Goal: Task Accomplishment & Management: Use online tool/utility

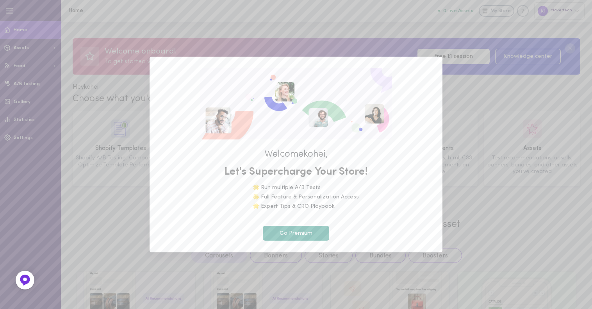
click at [311, 226] on button "Go Premium" at bounding box center [296, 233] width 66 height 15
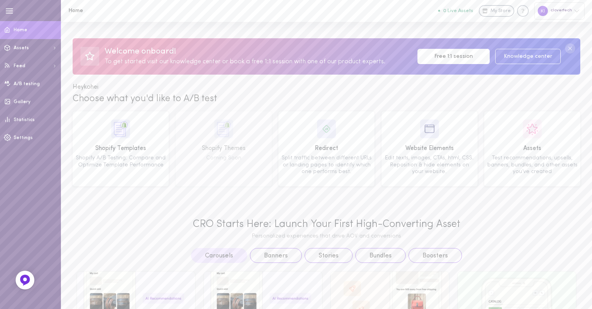
click at [561, 10] on div "clovertech" at bounding box center [559, 10] width 50 height 17
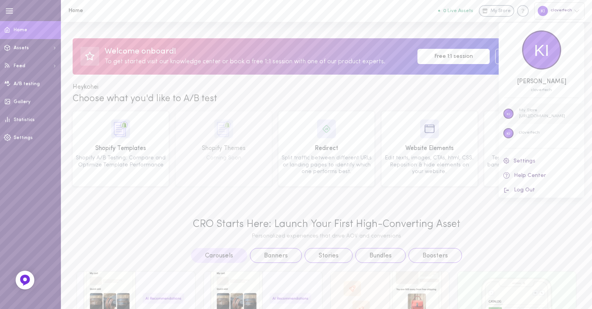
click at [539, 114] on p "https://513fcf-2.myshopify.com" at bounding box center [542, 117] width 46 height 6
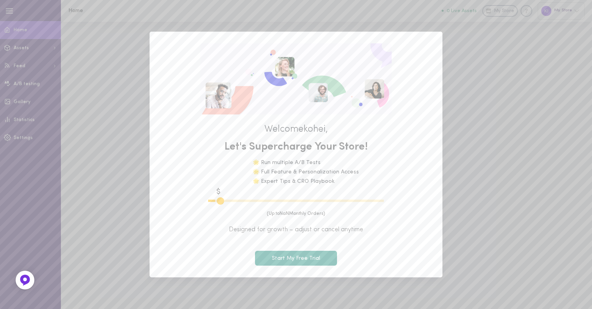
type input "600"
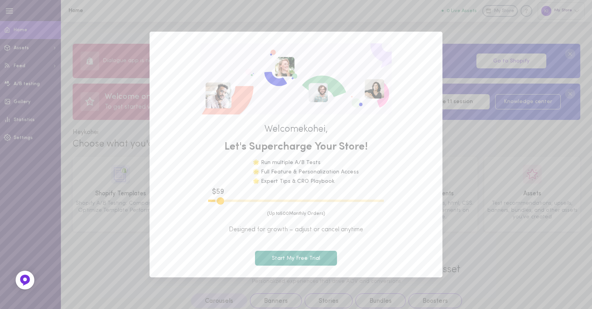
click at [317, 265] on div "Welcome kohei , Let's Supercharge Your Store! 🌟 Run multiple A/B Tests 🌟 Full F…" at bounding box center [296, 155] width 293 height 246
click at [317, 259] on button "Start My Free Trial" at bounding box center [296, 258] width 82 height 15
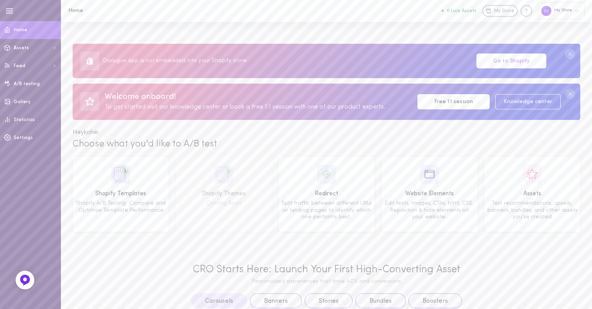
click at [509, 65] on link "Go to Shopify" at bounding box center [512, 61] width 70 height 15
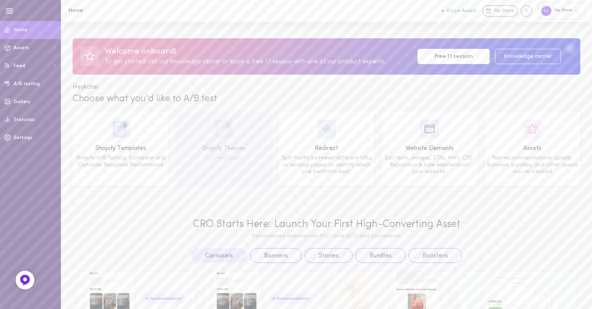
click at [214, 147] on div "Shopify Themes" at bounding box center [224, 149] width 91 height 10
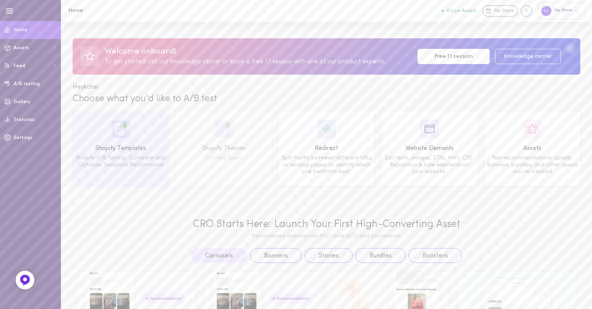
click at [148, 157] on div "Shopify A/B Testing: Compare and Optimize Template Performance" at bounding box center [120, 162] width 91 height 14
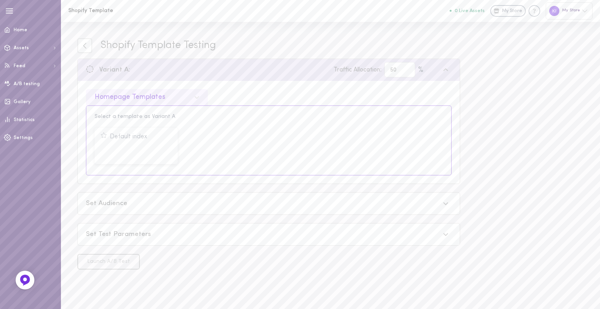
click at [326, 213] on div "Set Audience" at bounding box center [269, 204] width 382 height 22
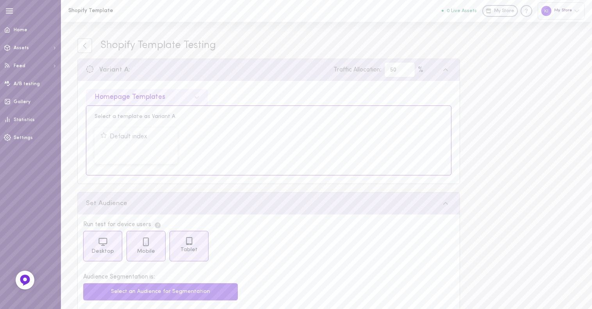
scroll to position [73, 0]
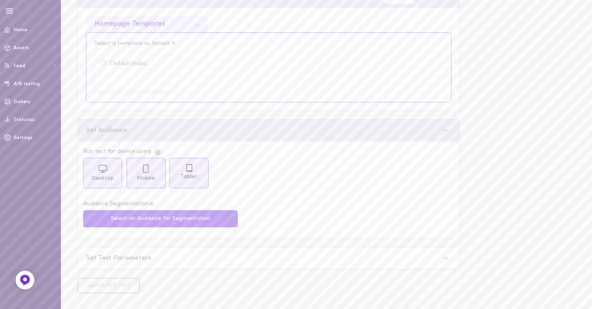
click at [327, 268] on div "Set Test Parameters" at bounding box center [268, 258] width 383 height 23
click at [326, 257] on div "Set Test Parameters" at bounding box center [263, 259] width 354 height 10
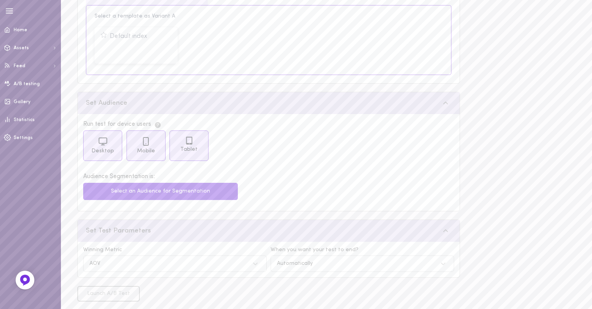
scroll to position [108, 0]
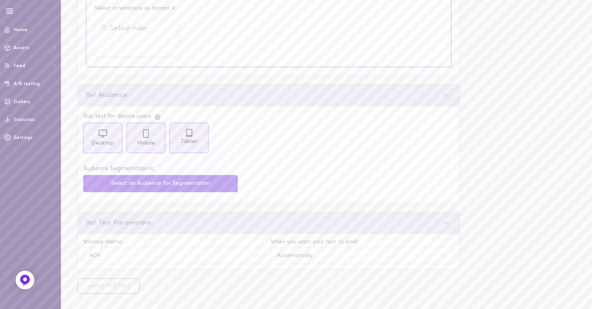
click at [317, 225] on div "Set Test Parameters" at bounding box center [263, 223] width 354 height 10
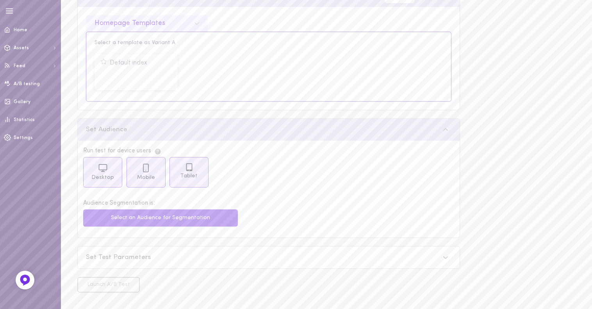
scroll to position [73, 0]
click at [303, 134] on div "Set Audience" at bounding box center [263, 131] width 354 height 10
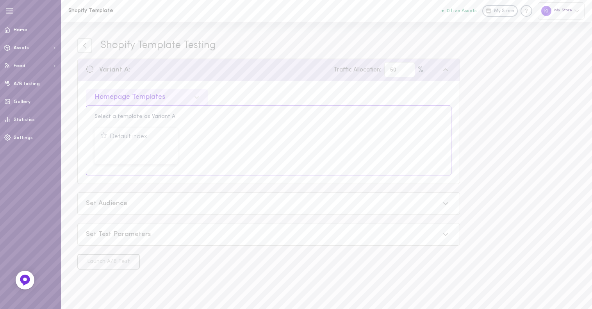
scroll to position [0, 0]
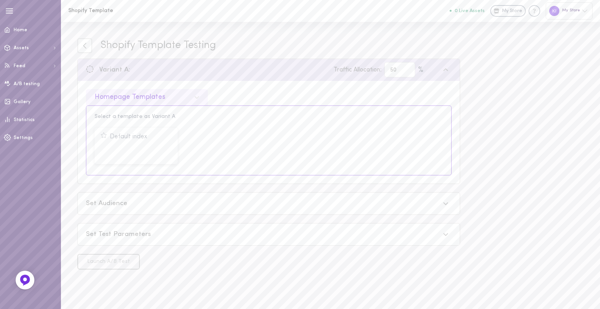
click at [277, 66] on div "Variant A: Traffic Allocation: 50 %" at bounding box center [263, 69] width 354 height 15
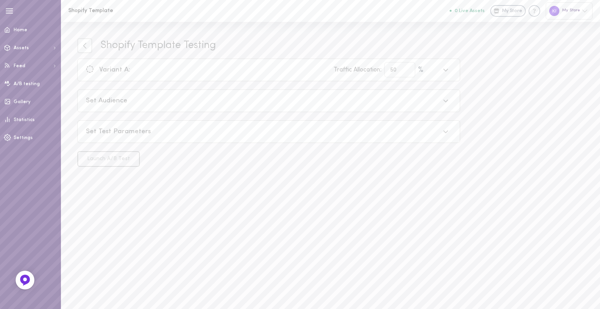
click at [271, 96] on div "Set Audience" at bounding box center [263, 101] width 354 height 10
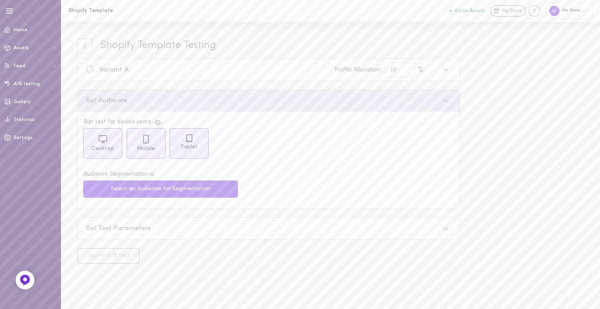
click at [248, 236] on div "Set Test Parameters" at bounding box center [269, 229] width 382 height 22
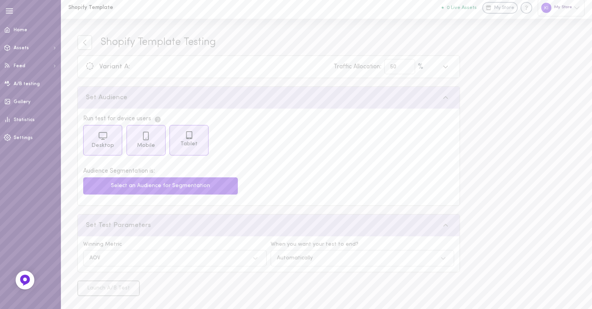
scroll to position [6, 0]
click at [273, 101] on div "Set Audience" at bounding box center [269, 95] width 382 height 22
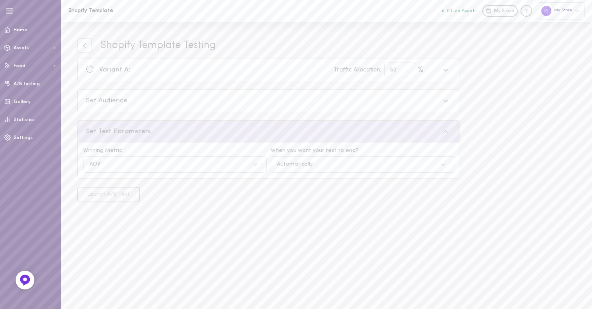
scroll to position [0, 0]
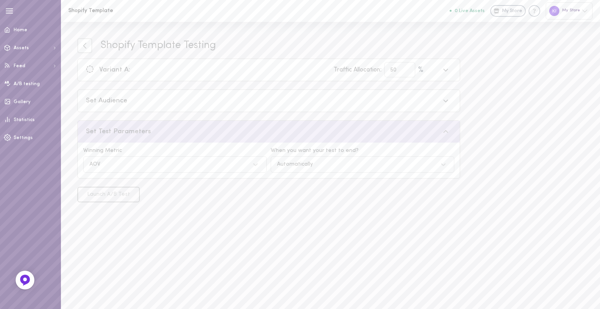
click at [267, 127] on div "Set Test Parameters" at bounding box center [263, 132] width 354 height 10
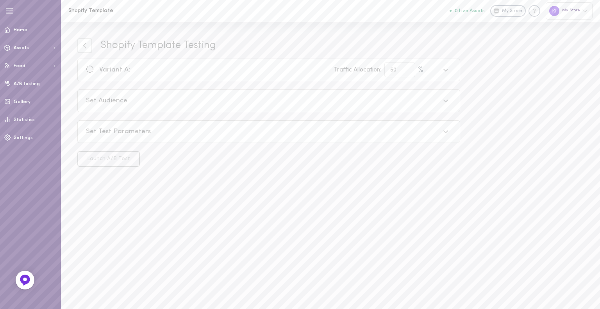
click at [255, 70] on div "Variant A: Traffic Allocation: 50 %" at bounding box center [263, 69] width 354 height 15
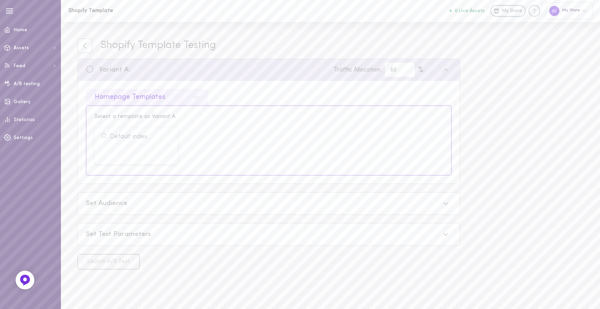
click at [234, 152] on div "Default index Select Template" at bounding box center [269, 146] width 354 height 42
click at [470, 109] on div "Shopify Template Testing Variant A: Traffic Allocation: 50 % Homepage Templates…" at bounding box center [330, 165] width 539 height 287
click at [448, 69] on icon at bounding box center [446, 70] width 6 height 6
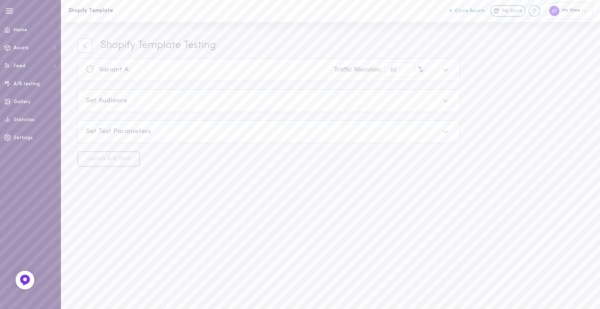
click at [448, 69] on icon at bounding box center [445, 70] width 5 height 3
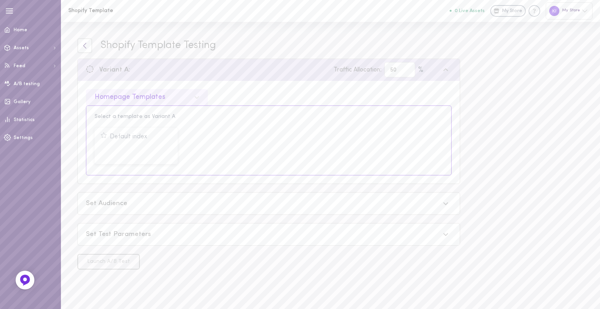
click at [84, 42] on icon at bounding box center [84, 45] width 7 height 7
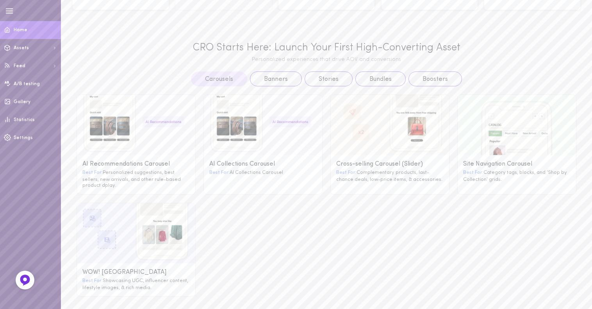
scroll to position [177, 0]
click at [286, 78] on button "Banners" at bounding box center [276, 78] width 52 height 15
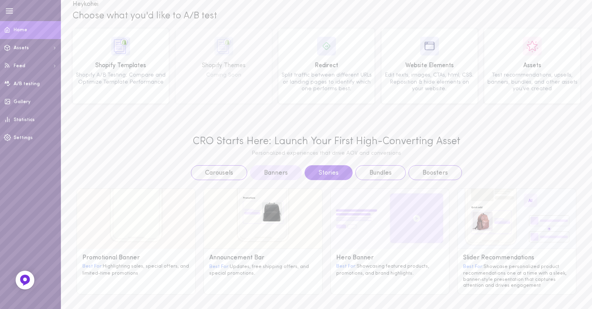
click at [323, 175] on button "Stories" at bounding box center [329, 172] width 48 height 15
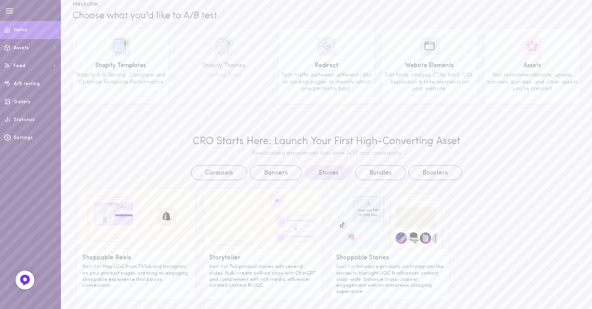
scroll to position [0, 0]
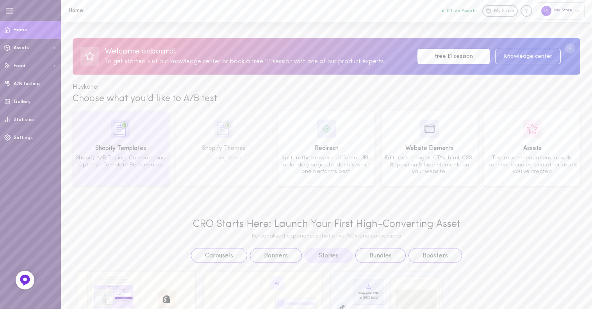
click at [113, 133] on img at bounding box center [120, 129] width 19 height 19
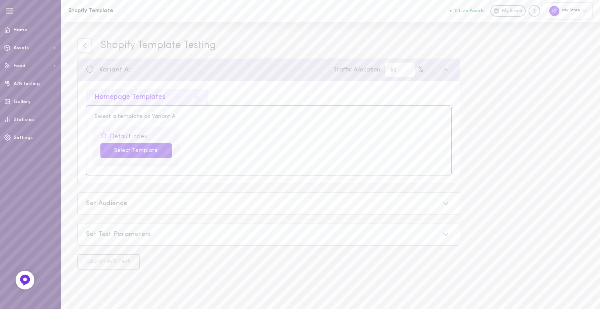
click at [141, 151] on button "Select Template" at bounding box center [135, 150] width 71 height 15
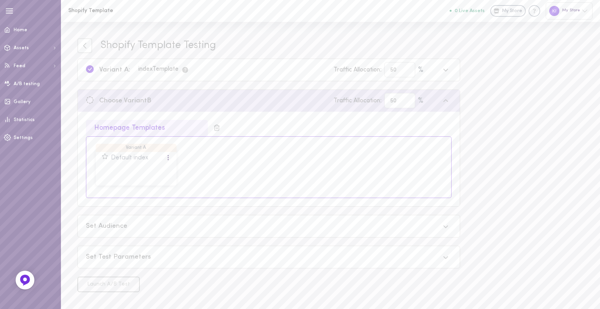
click at [130, 72] on div "Variant A: index Template Traffic Allocation: 50 %" at bounding box center [263, 69] width 354 height 15
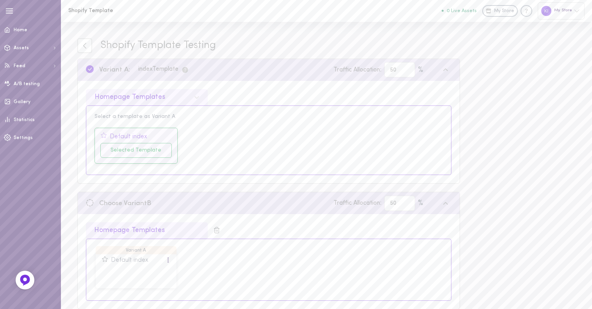
click at [132, 155] on div "Selected Template" at bounding box center [135, 150] width 71 height 15
click at [138, 148] on div "Selected Template" at bounding box center [135, 150] width 71 height 15
click at [142, 150] on div "Selected Template" at bounding box center [135, 150] width 71 height 15
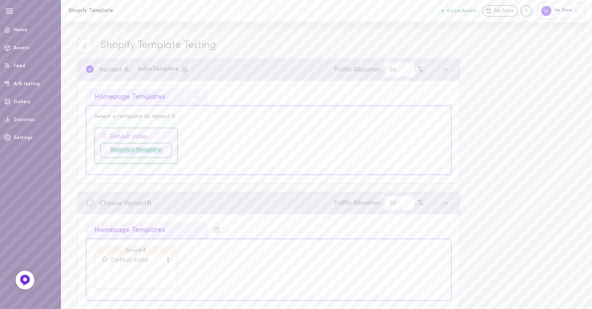
click at [142, 150] on div "Selected Template" at bounding box center [135, 150] width 71 height 15
click at [182, 151] on div "Default index Selected Template" at bounding box center [269, 146] width 354 height 42
click at [140, 259] on div "Default index" at bounding box center [130, 260] width 38 height 7
click at [139, 273] on button "Test a duplicate" at bounding box center [136, 274] width 69 height 15
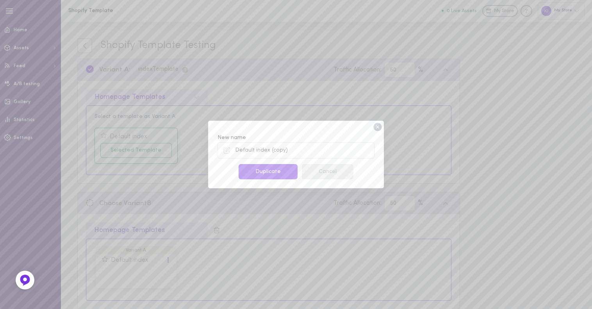
click at [348, 170] on button "Cancel" at bounding box center [328, 171] width 52 height 15
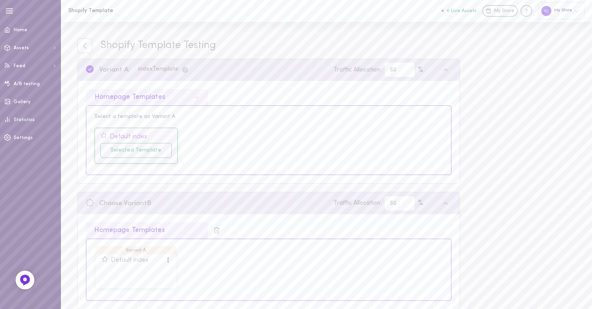
click at [145, 150] on div "Selected Template" at bounding box center [135, 150] width 71 height 15
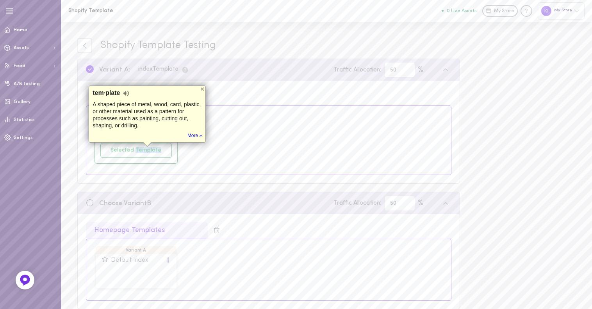
click at [192, 148] on div "Default index Selected Template" at bounding box center [269, 146] width 354 height 42
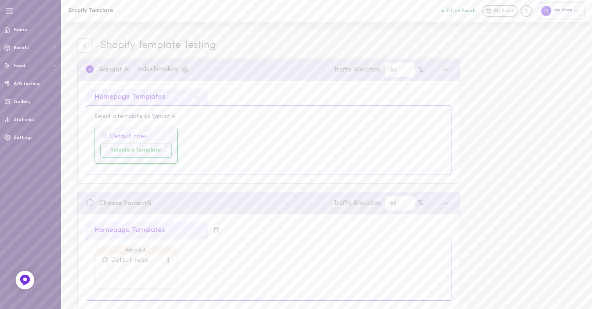
click at [133, 134] on div "Default index" at bounding box center [129, 137] width 38 height 7
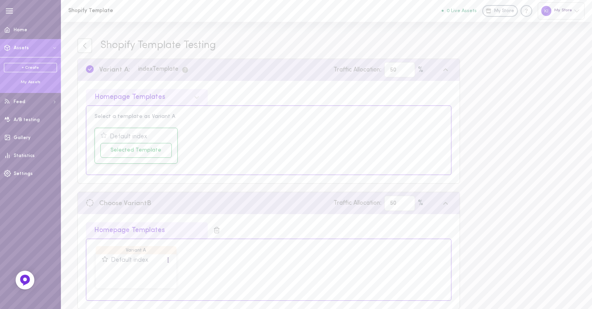
click at [36, 82] on div "My Assets" at bounding box center [30, 82] width 53 height 6
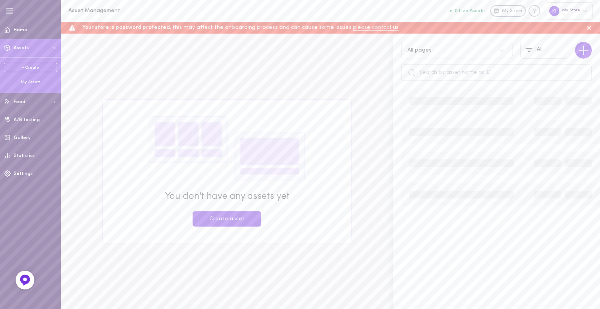
click at [53, 46] on icon at bounding box center [54, 48] width 5 height 5
click at [28, 32] on link "Home" at bounding box center [30, 30] width 61 height 18
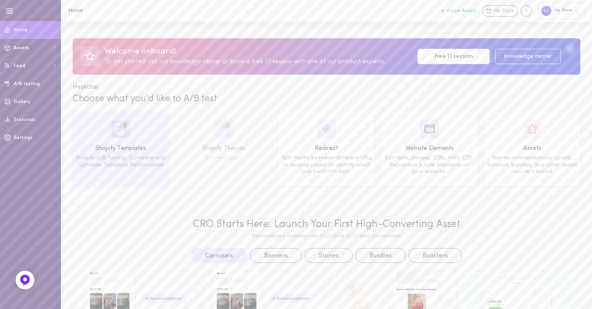
scroll to position [78, 0]
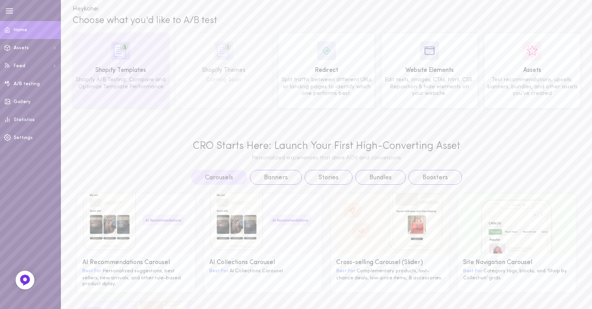
click at [133, 91] on div "Shopify Templates Shopify A/B Testing: Compare and Optimize Template Performance" at bounding box center [120, 70] width 91 height 59
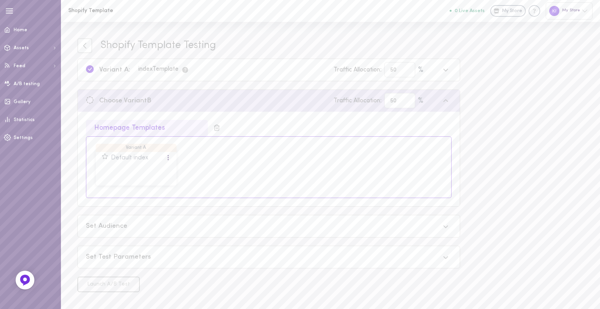
click at [300, 64] on div "Variant A: index Template Traffic Allocation: 50 %" at bounding box center [263, 69] width 354 height 15
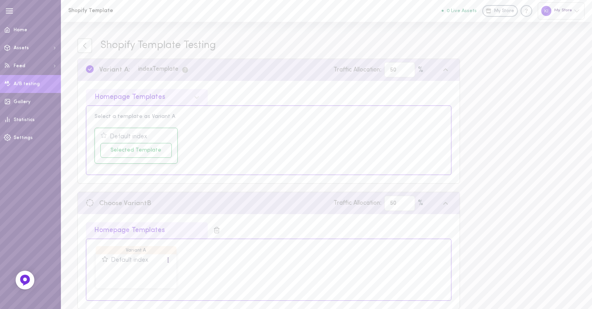
click at [24, 86] on span "A/B testing" at bounding box center [27, 84] width 26 height 5
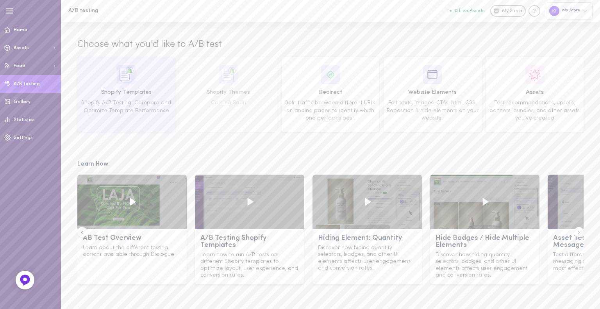
click at [125, 89] on span "Shopify Templates" at bounding box center [126, 92] width 93 height 9
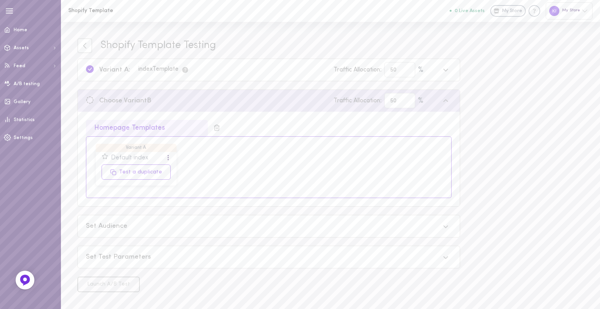
click at [166, 155] on div at bounding box center [168, 157] width 5 height 9
click at [134, 174] on div "Preview" at bounding box center [136, 173] width 70 height 17
click at [137, 72] on div "Variant A: index Template Traffic Allocation: 50 %" at bounding box center [263, 69] width 354 height 15
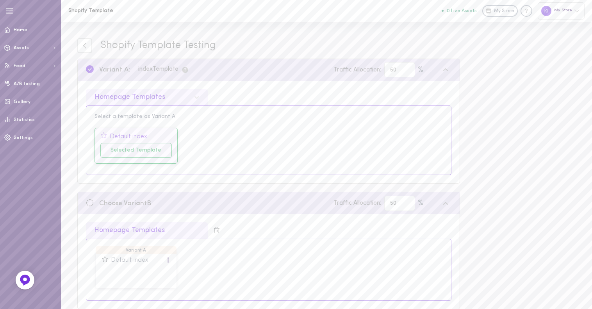
click at [138, 155] on div "Selected Template" at bounding box center [135, 150] width 71 height 15
click at [139, 150] on div "Selected Template" at bounding box center [135, 150] width 71 height 15
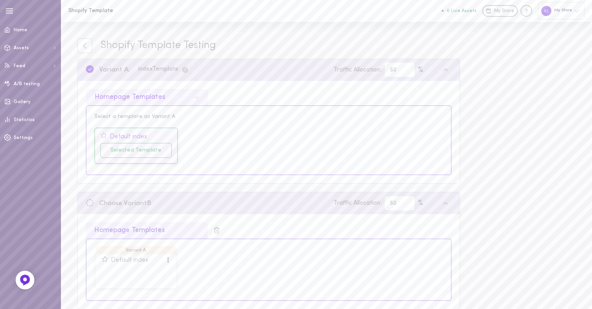
click at [134, 135] on div "Default index" at bounding box center [129, 137] width 38 height 7
click at [105, 136] on icon at bounding box center [103, 135] width 7 height 7
click at [123, 155] on div "Selected Template" at bounding box center [135, 150] width 71 height 15
click at [127, 134] on div "Default index" at bounding box center [129, 137] width 38 height 7
click at [44, 139] on link "Settings" at bounding box center [30, 138] width 61 height 18
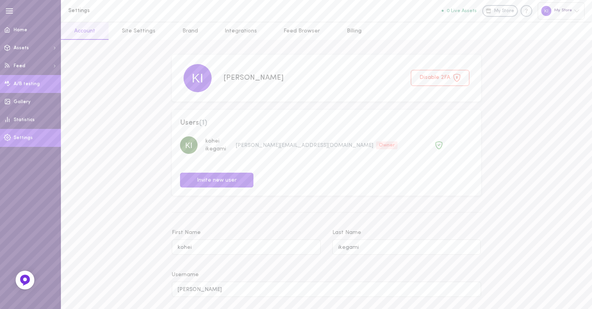
click at [16, 84] on span "A/B testing" at bounding box center [27, 84] width 26 height 5
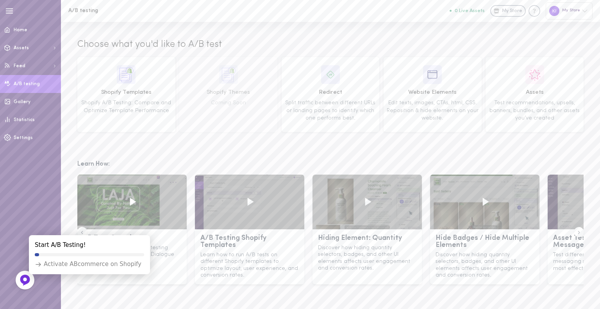
click at [247, 203] on icon at bounding box center [250, 202] width 6 height 8
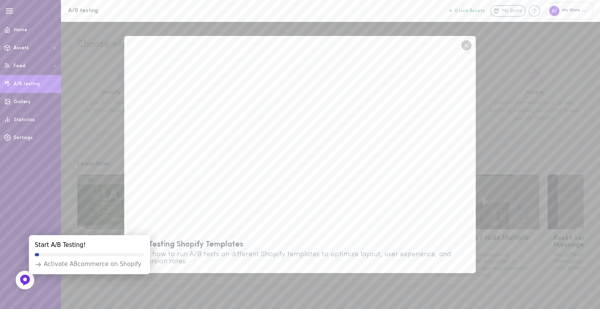
click at [464, 46] on circle at bounding box center [466, 45] width 10 height 10
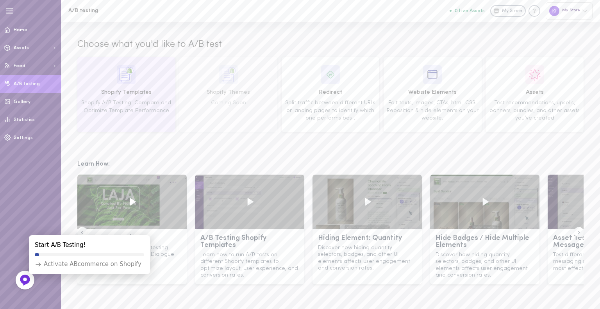
click at [154, 79] on div "Shopify Templates Shopify A/B Testing: Compare and Optimize Template Performance" at bounding box center [126, 94] width 93 height 59
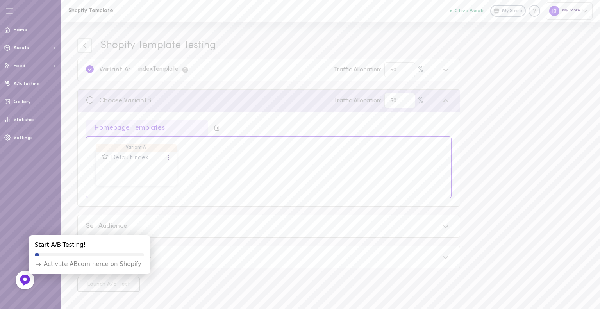
click at [152, 131] on div "Homepage Templates" at bounding box center [147, 128] width 122 height 16
click at [246, 107] on div "Choose Variant B Traffic Allocation: 50 %" at bounding box center [263, 100] width 354 height 15
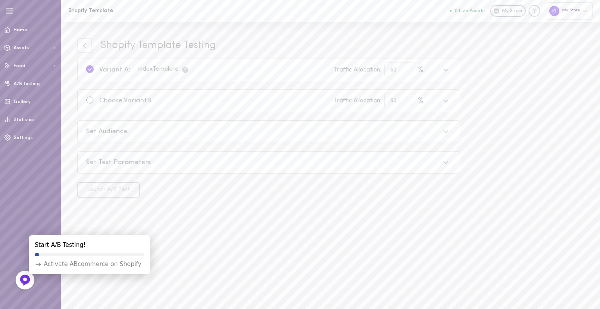
click at [179, 68] on div "index Template" at bounding box center [163, 70] width 51 height 8
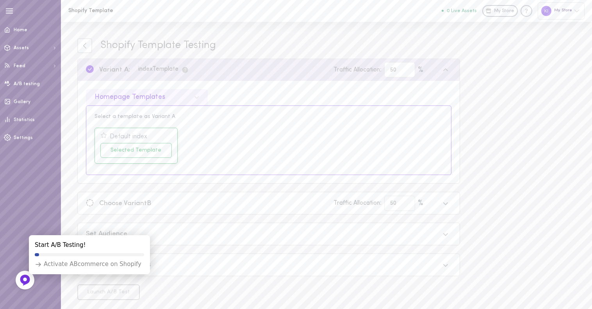
click at [164, 98] on div "Homepage Templates" at bounding box center [130, 97] width 71 height 7
click at [128, 129] on div "Product Page Templates" at bounding box center [147, 132] width 122 height 15
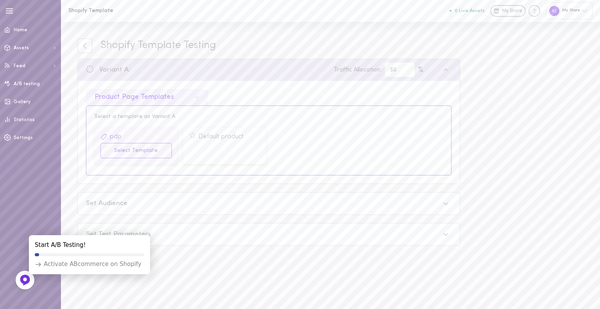
click at [122, 138] on div "pdp" at bounding box center [135, 139] width 71 height 10
click at [196, 136] on div "Default product" at bounding box center [224, 139] width 71 height 10
click at [134, 116] on div "Select a template as Variant A" at bounding box center [269, 116] width 348 height 5
click at [118, 154] on button "Select Template" at bounding box center [135, 150] width 71 height 15
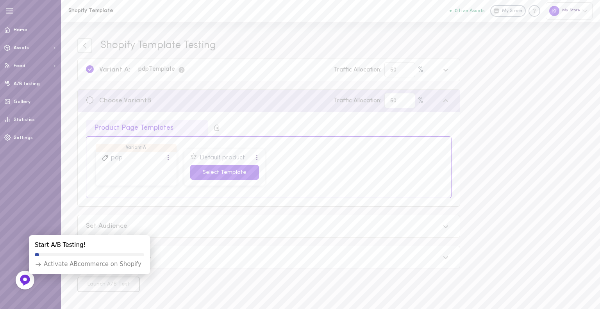
click at [211, 176] on button "Select Template" at bounding box center [224, 172] width 69 height 15
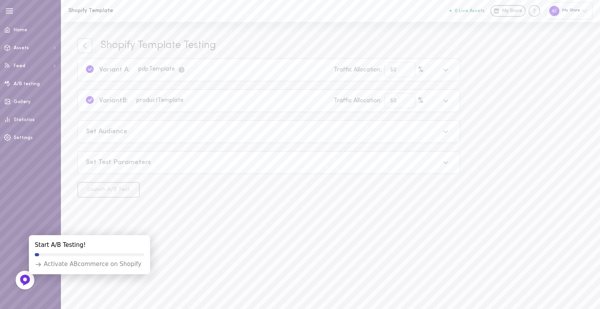
click at [123, 137] on div "Set Audience" at bounding box center [269, 132] width 382 height 22
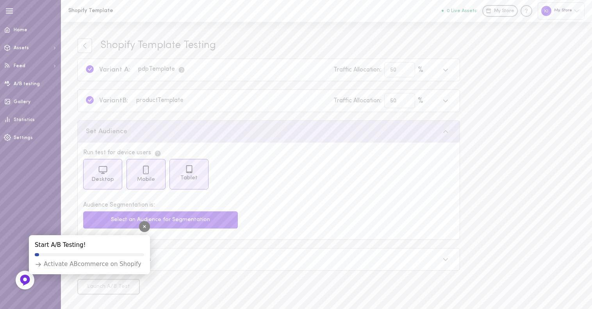
click at [130, 222] on body "Get Started 3 Shopify Template 0 Live Assets My Store My Store Shopify Template…" at bounding box center [296, 155] width 592 height 311
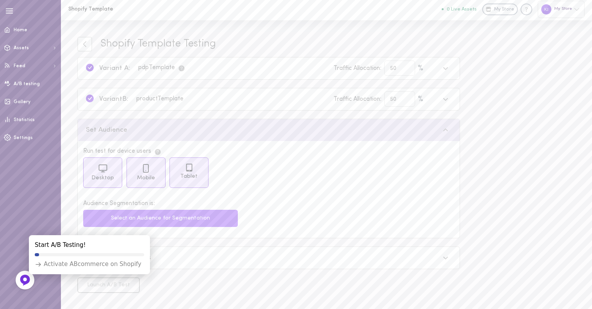
click at [134, 220] on button "Select an Audience for Segmentation" at bounding box center [160, 218] width 155 height 17
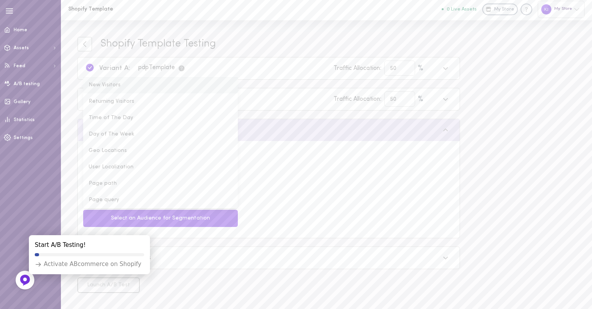
click at [125, 84] on li "New Visitors" at bounding box center [160, 85] width 155 height 16
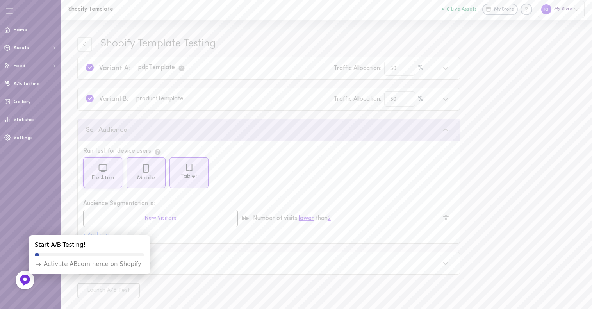
click at [111, 172] on div "Desktop" at bounding box center [102, 172] width 39 height 30
click at [309, 203] on div "Audience Segmentation is:" at bounding box center [268, 204] width 371 height 10
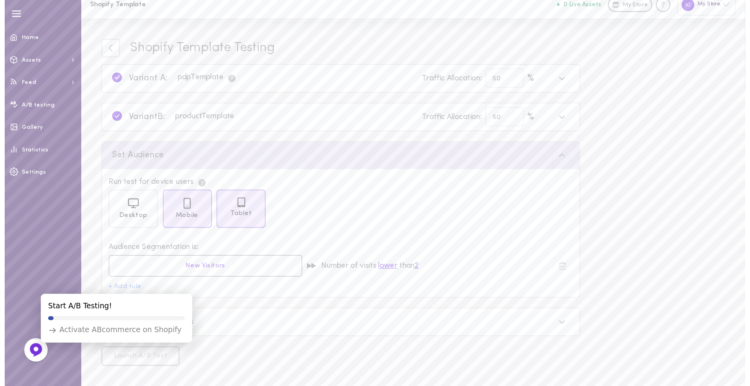
scroll to position [0, 0]
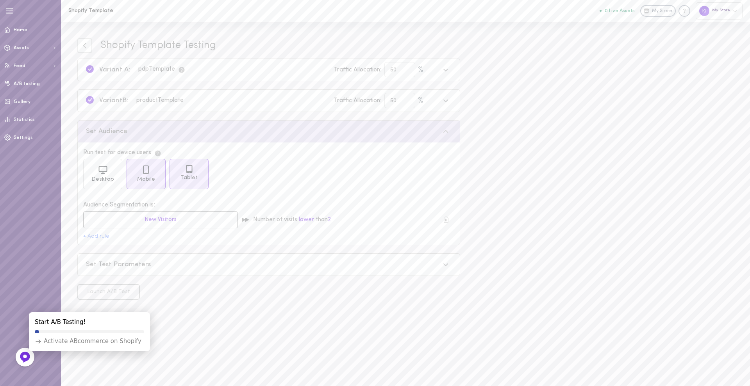
click at [441, 270] on div at bounding box center [446, 265] width 12 height 12
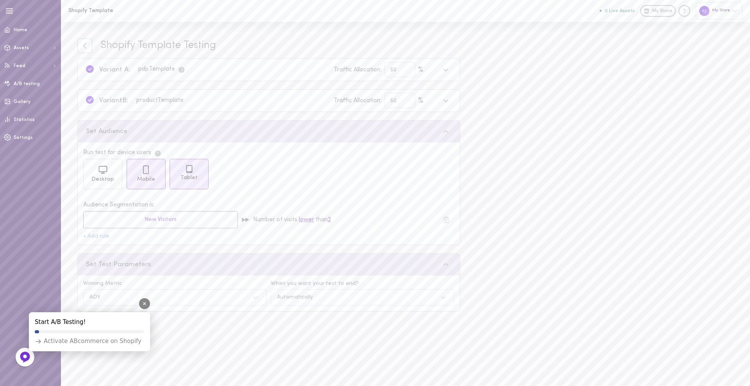
click at [104, 309] on div "Start A/B Testing! Activate ABcommerce on Shopify" at bounding box center [89, 332] width 121 height 39
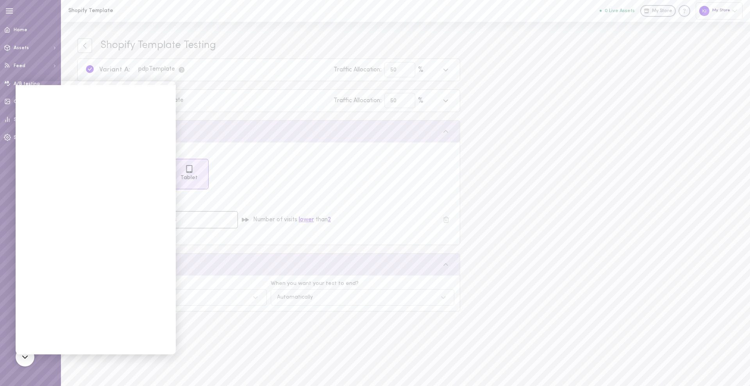
click at [194, 309] on div "Launch A/B Test" at bounding box center [268, 328] width 391 height 16
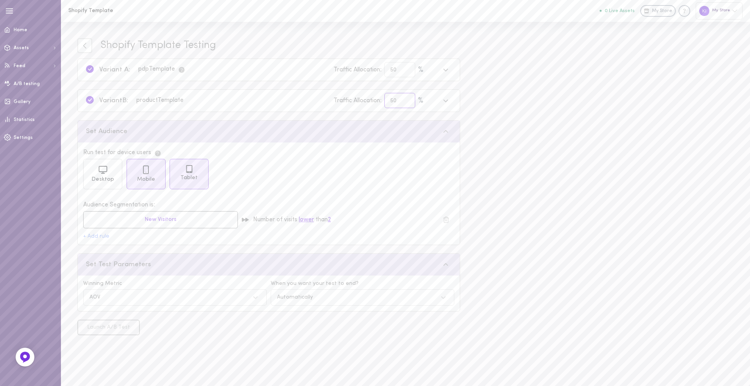
click at [401, 98] on input "50" at bounding box center [399, 100] width 31 height 15
type input "49"
type input "51"
click at [407, 99] on input "51" at bounding box center [399, 100] width 31 height 15
type input "48"
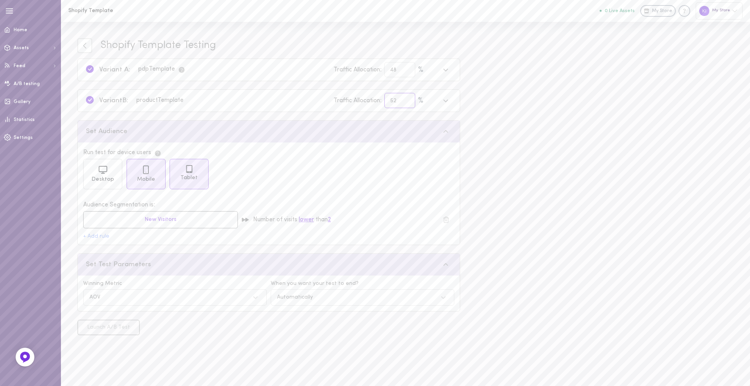
type input "52"
click at [407, 99] on input "52" at bounding box center [399, 100] width 31 height 15
type input "47"
type input "53"
click at [407, 99] on input "53" at bounding box center [399, 100] width 31 height 15
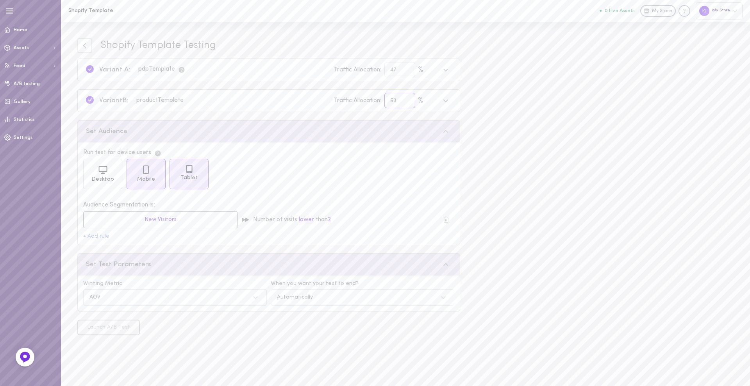
type input "46"
type input "54"
click at [407, 99] on input "54" at bounding box center [399, 100] width 31 height 15
type input "45"
type input "55"
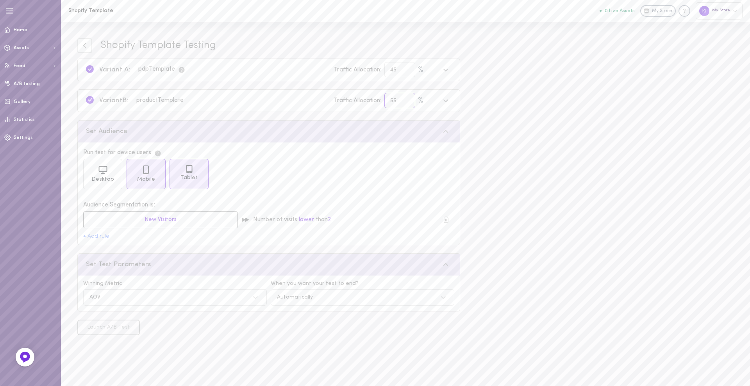
click at [407, 99] on input "55" at bounding box center [399, 100] width 31 height 15
type input "44"
type input "56"
click at [407, 99] on input "56" at bounding box center [399, 100] width 31 height 15
click at [175, 221] on button "New Visitors" at bounding box center [160, 219] width 155 height 17
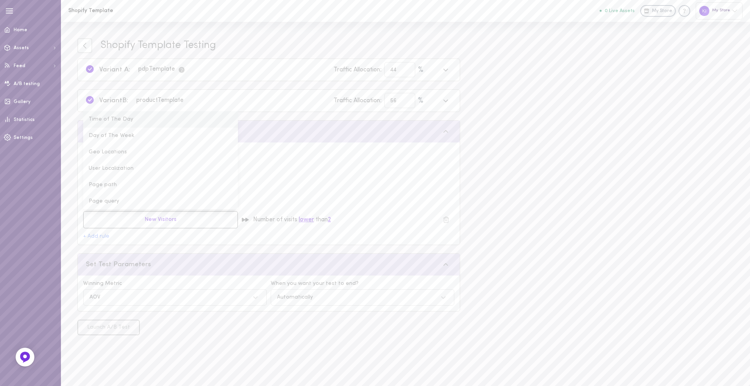
click at [150, 118] on li "Time of The Day" at bounding box center [160, 119] width 155 height 16
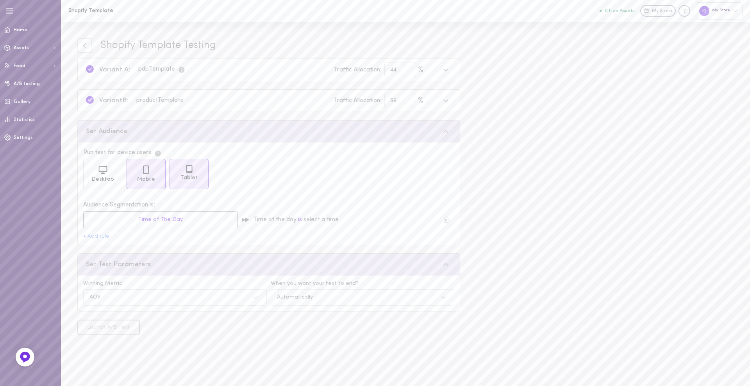
click at [322, 223] on span "select a time" at bounding box center [321, 220] width 35 height 6
click at [333, 246] on li "Morning" at bounding box center [329, 236] width 50 height 19
click at [554, 168] on div "Shopify Template Testing Variant A: pdp Template Traffic Allocation: 44 % Varia…" at bounding box center [405, 204] width 689 height 365
click at [592, 11] on button "0 Live Assets" at bounding box center [617, 10] width 35 height 5
